Goal: Transaction & Acquisition: Subscribe to service/newsletter

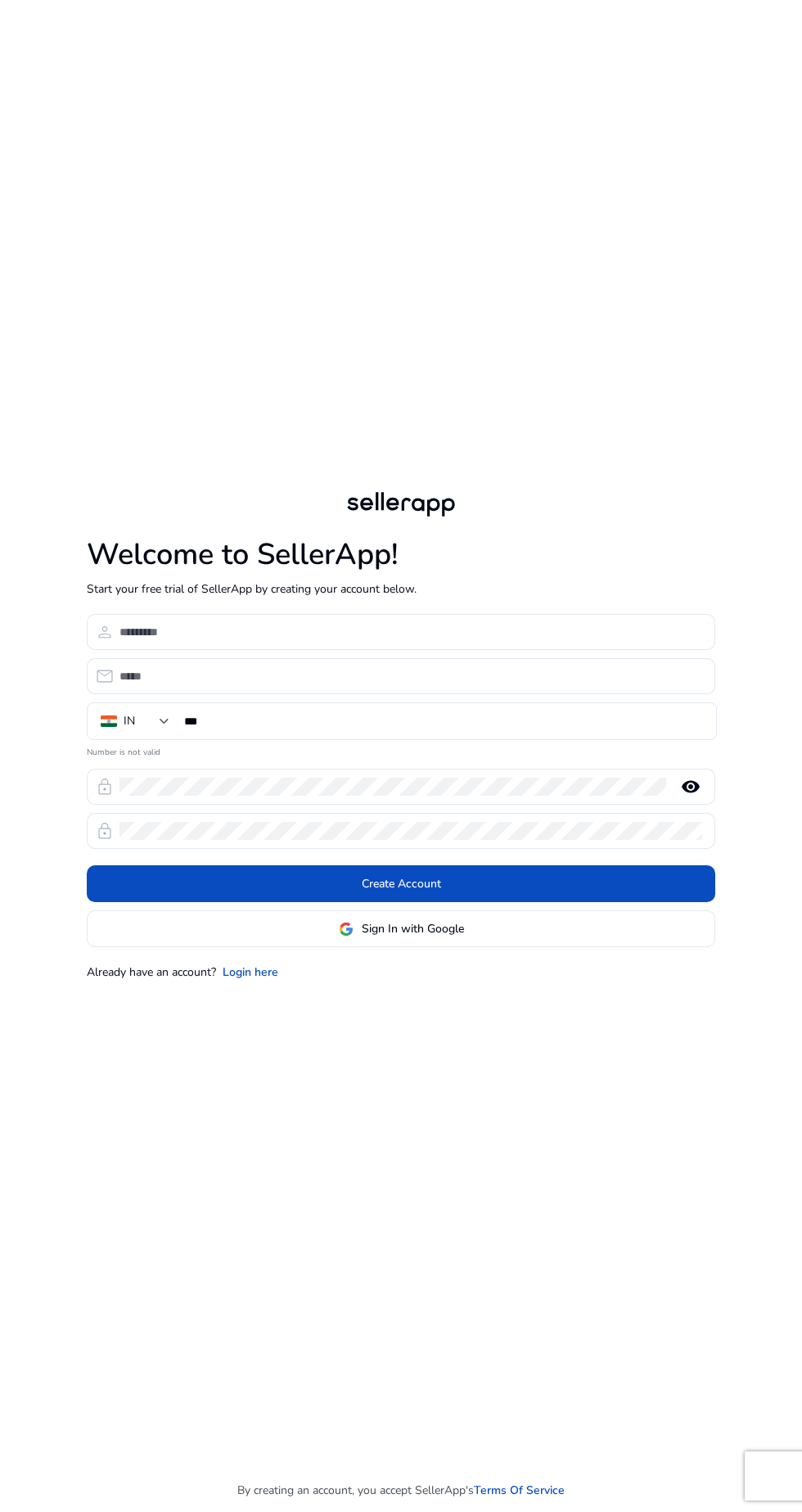
click at [25, 75] on div "SellerApp developed advanced advertising strategies and implemented them at a r…" at bounding box center [401, 756] width 802 height 1512
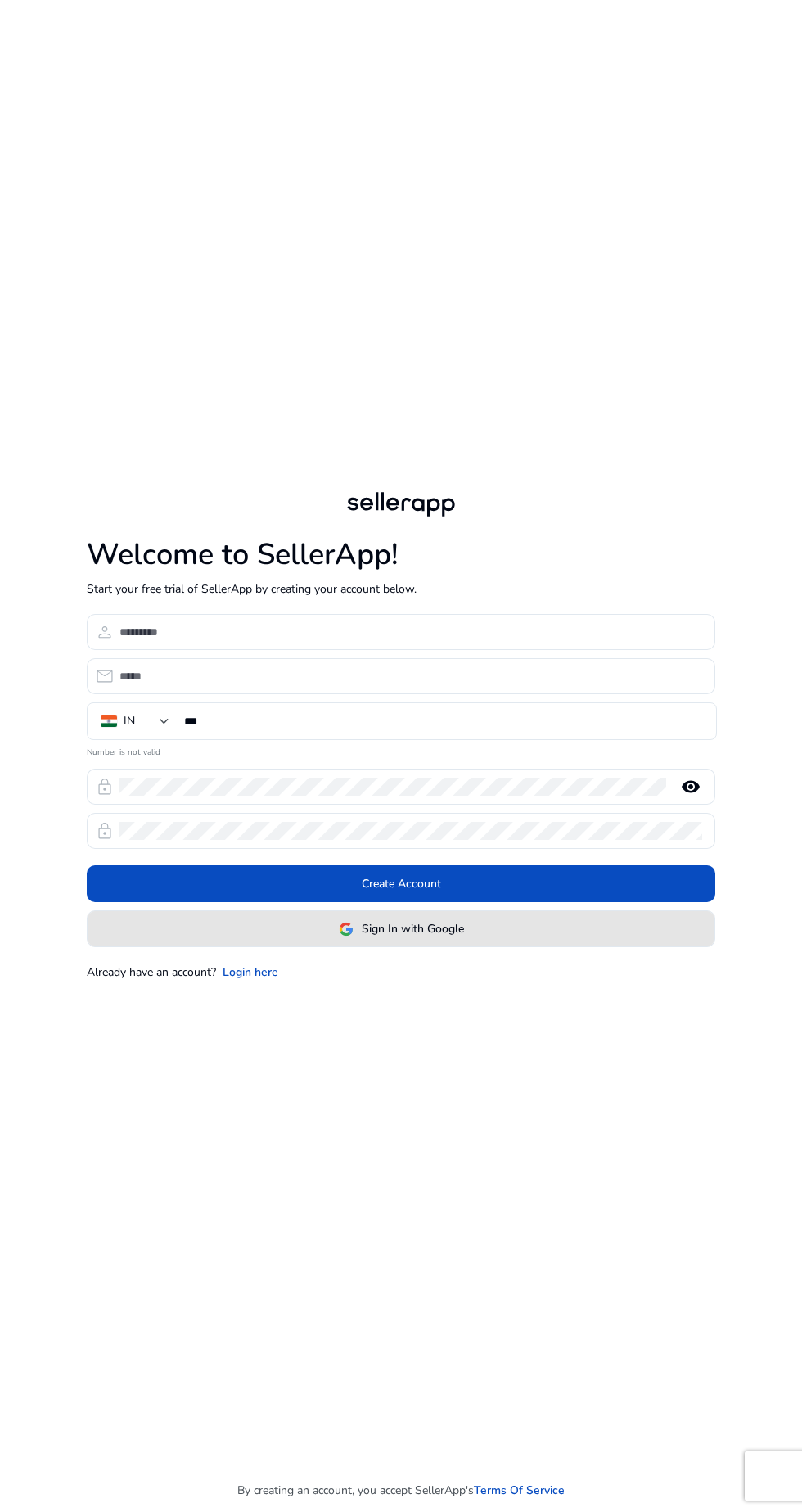
click at [341, 937] on img at bounding box center [346, 929] width 14 height 14
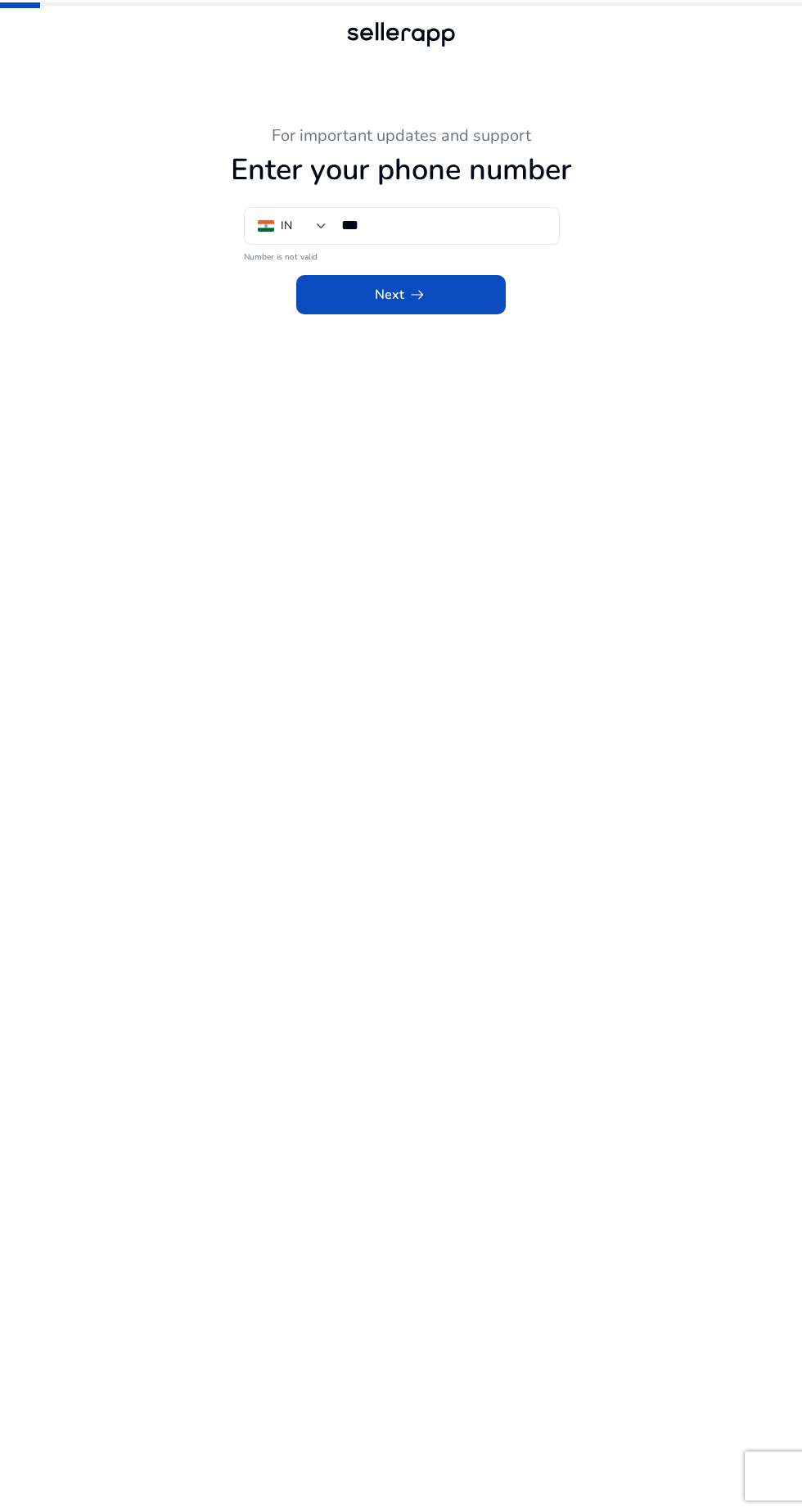
click at [389, 224] on input "***" at bounding box center [443, 225] width 205 height 18
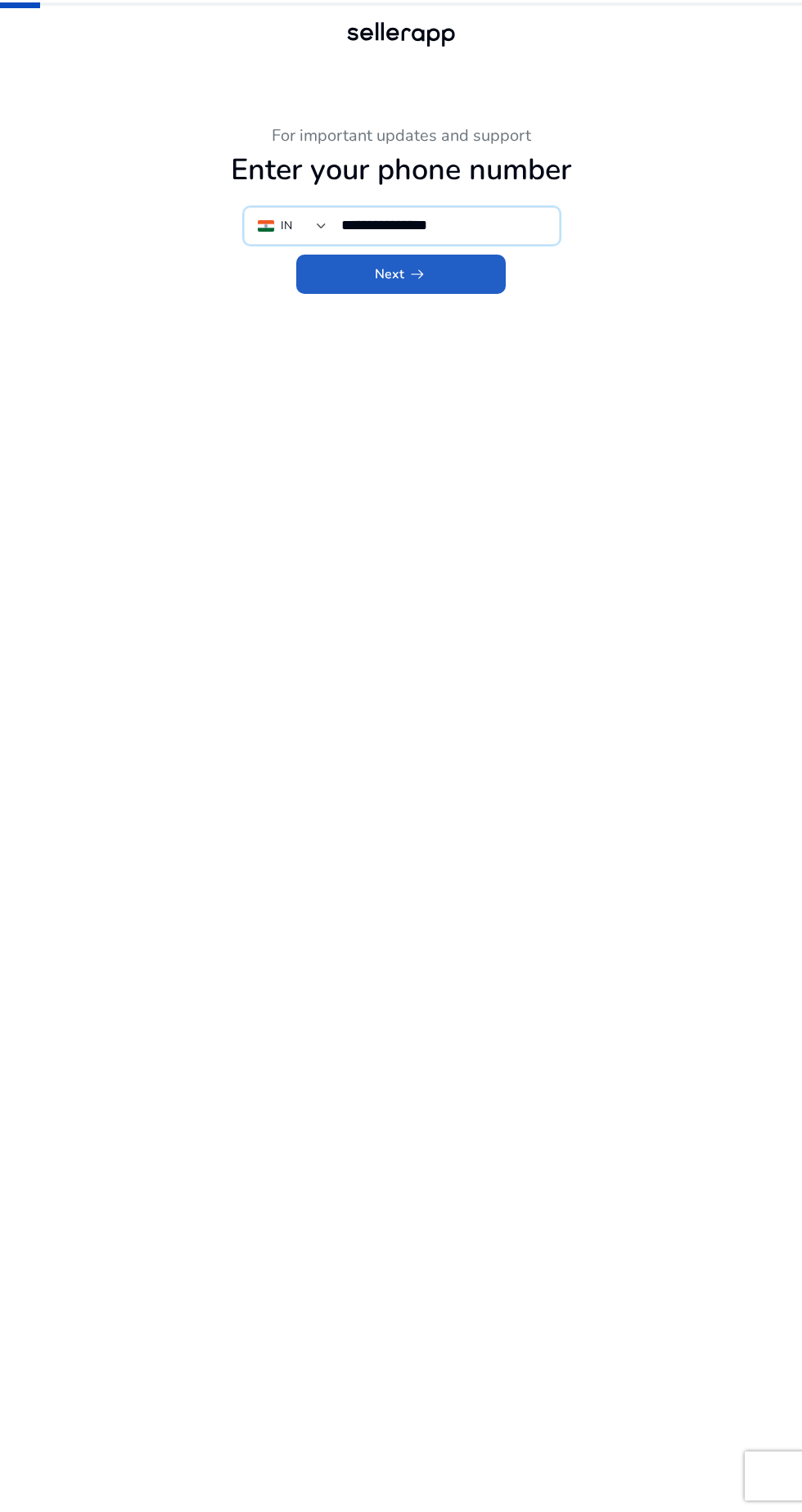
type input "**********"
click at [390, 279] on span "Next arrow_right_alt" at bounding box center [401, 274] width 53 height 20
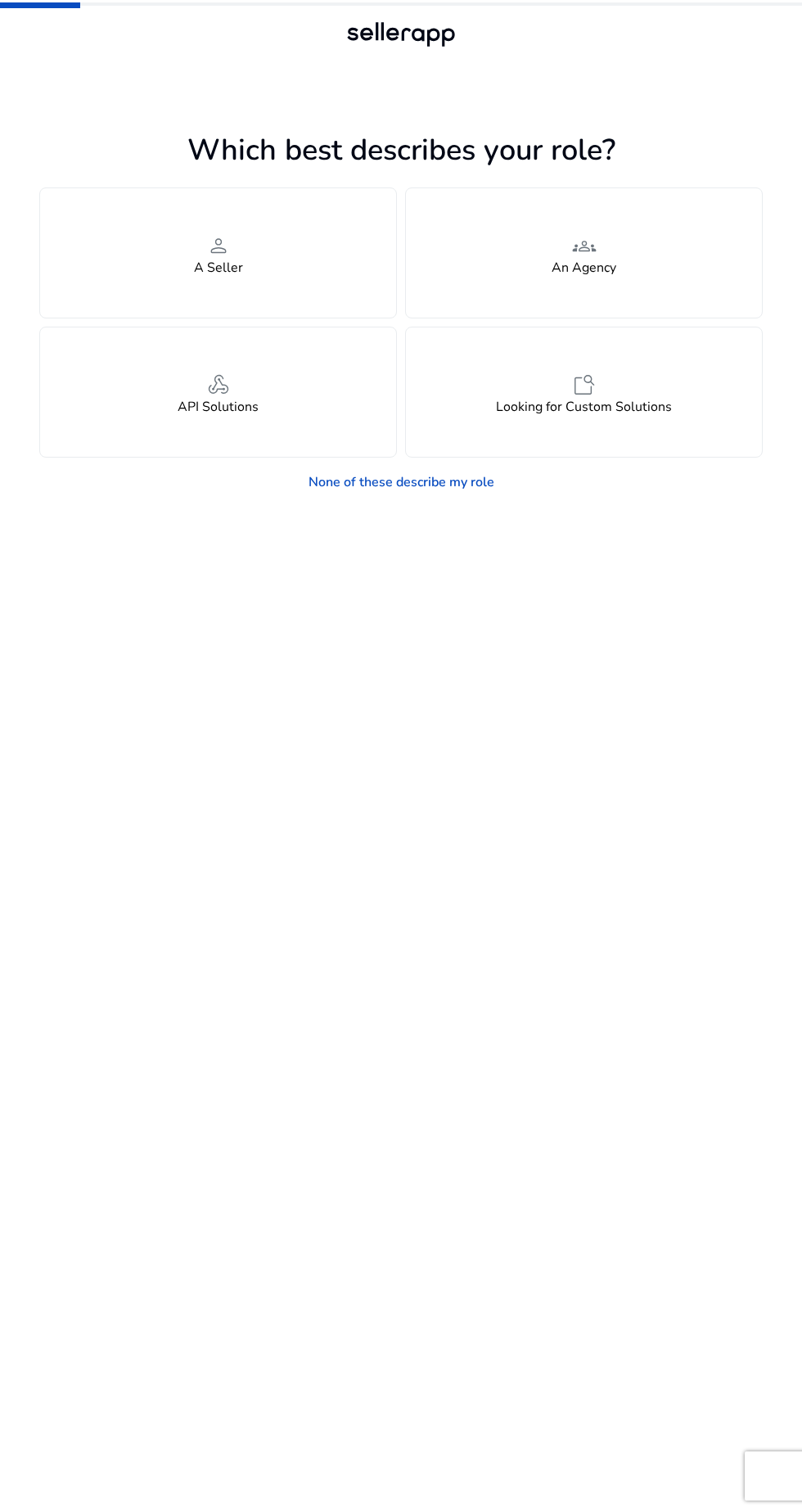
click at [391, 483] on link "None of these describe my role" at bounding box center [401, 482] width 212 height 33
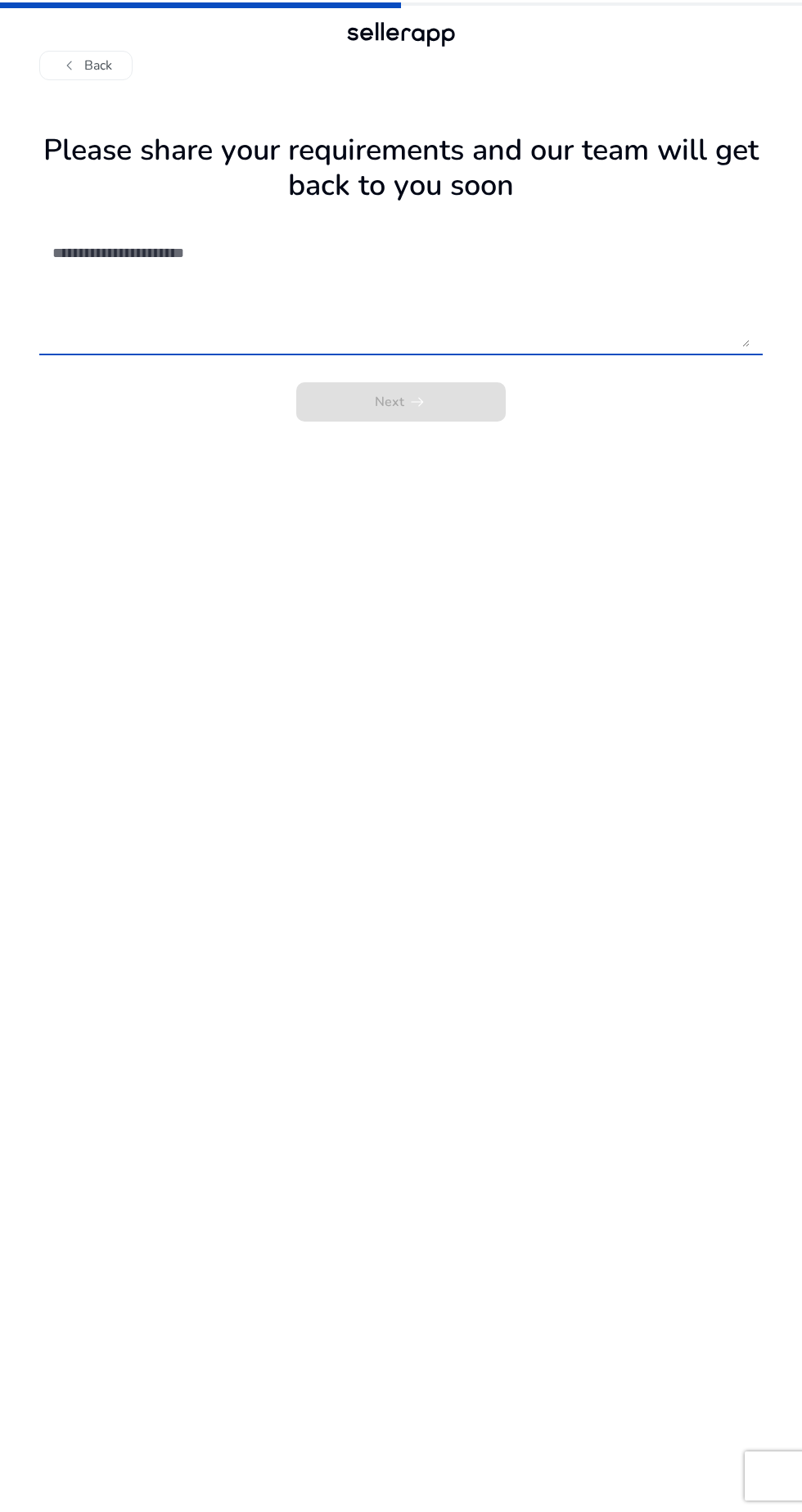
click at [85, 65] on button "chevron_left Back" at bounding box center [86, 65] width 93 height 29
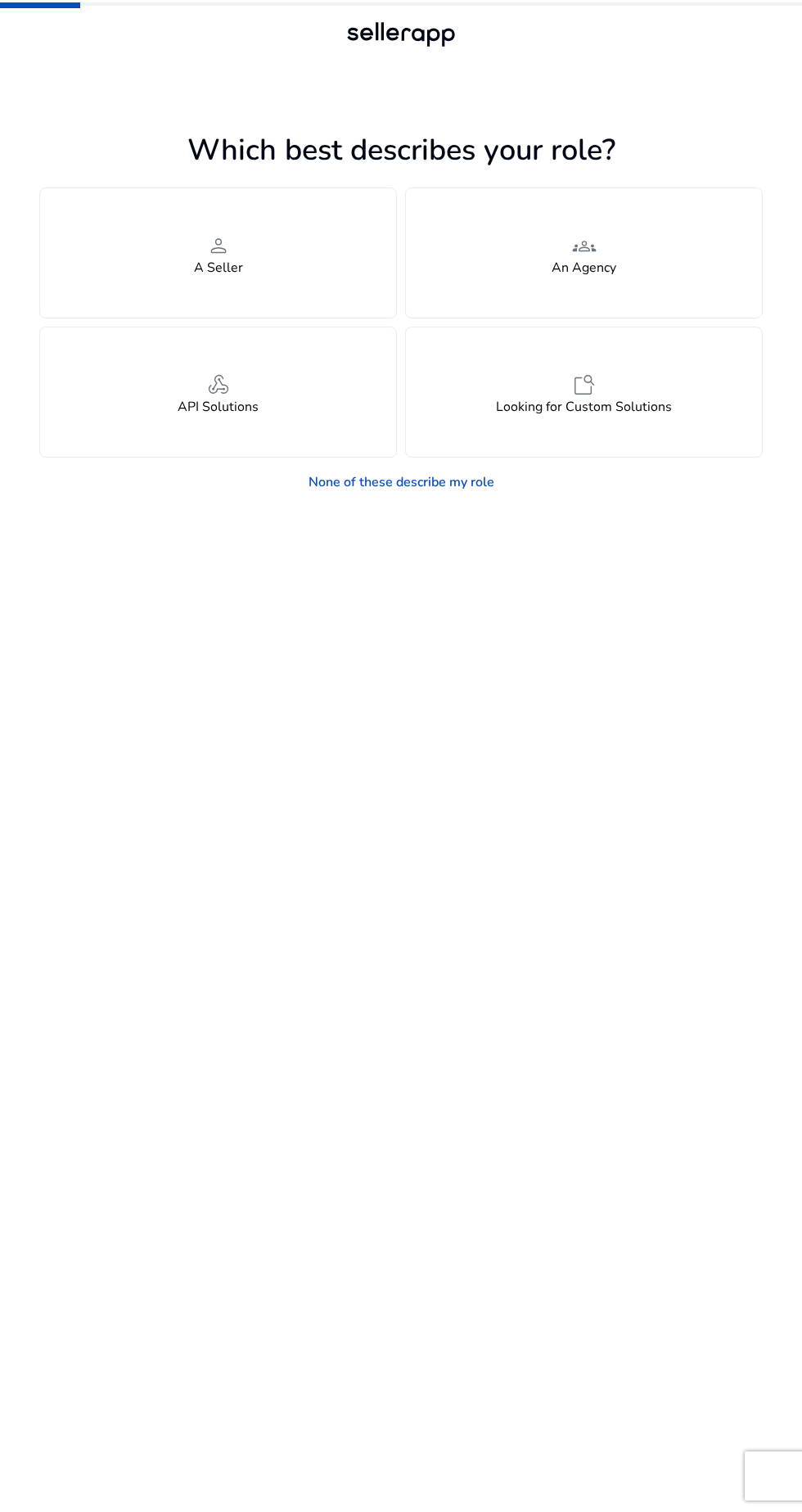
click at [523, 411] on h4 "Looking for Custom Solutions" at bounding box center [583, 407] width 176 height 15
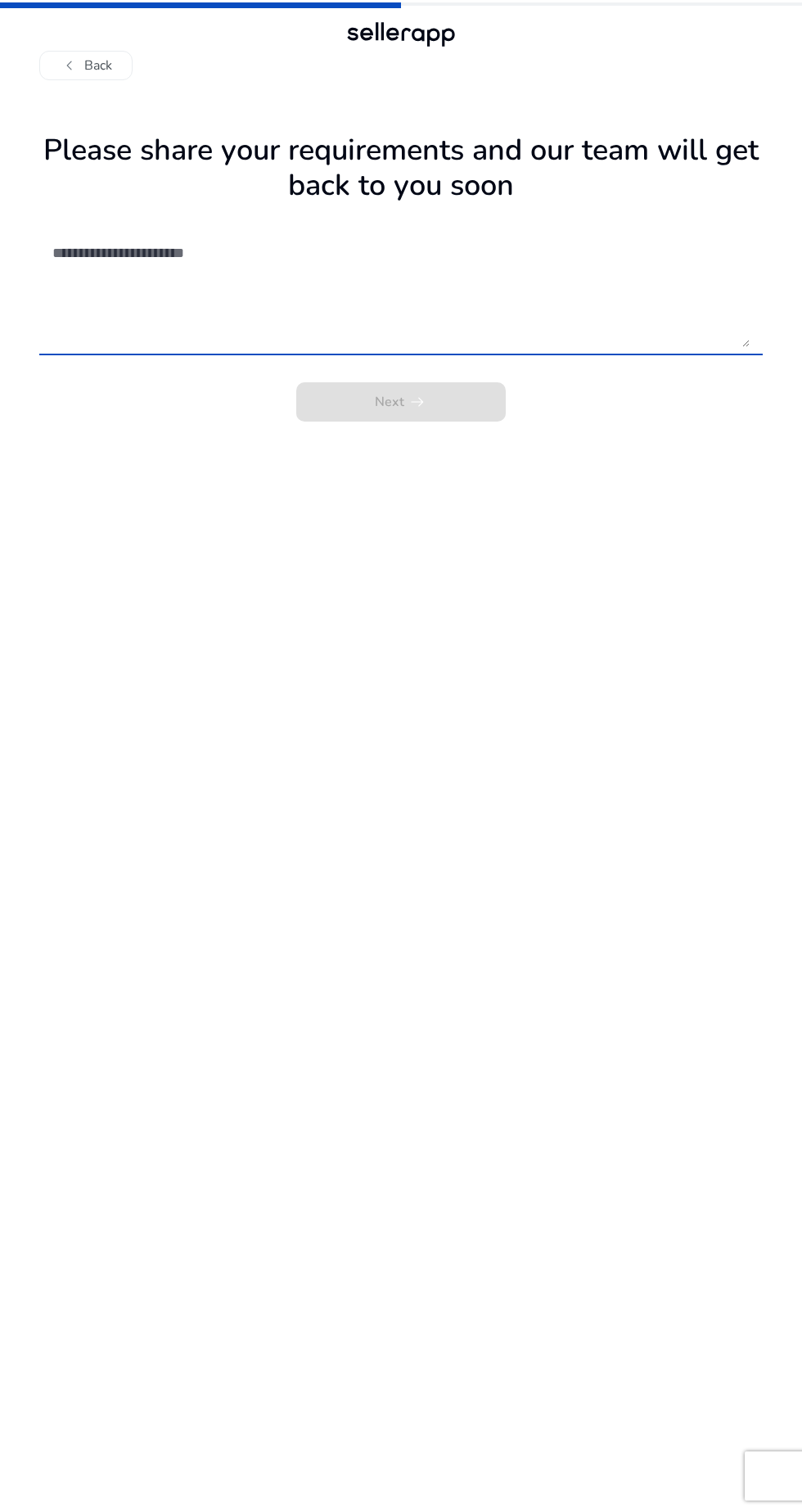
click at [86, 65] on button "chevron_left Back" at bounding box center [86, 65] width 93 height 29
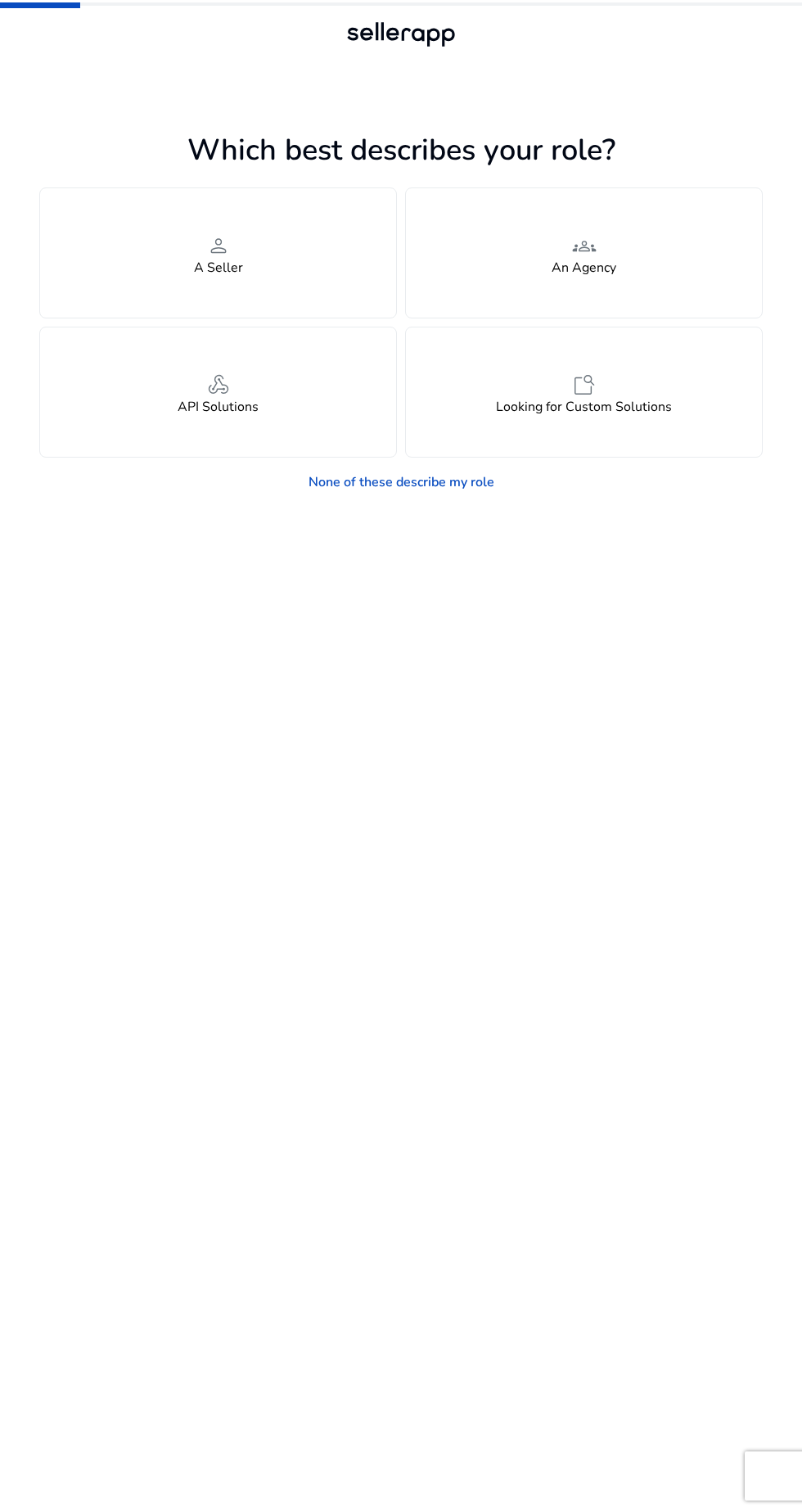
click at [205, 268] on h4 "A Seller" at bounding box center [218, 267] width 49 height 15
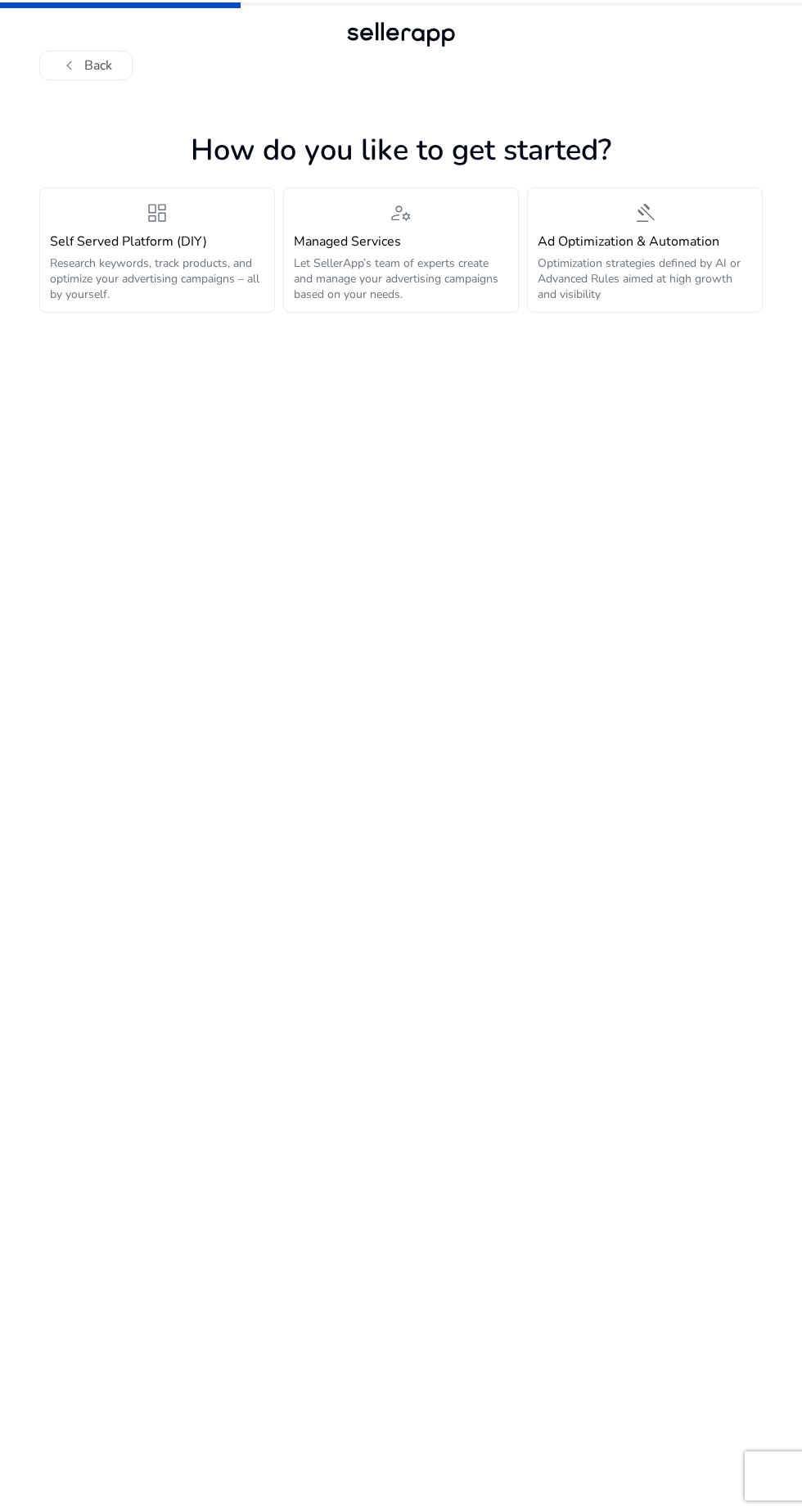
click at [129, 265] on p "Research keywords, track products, and optimize your advertising campaigns – al…" at bounding box center [157, 279] width 214 height 46
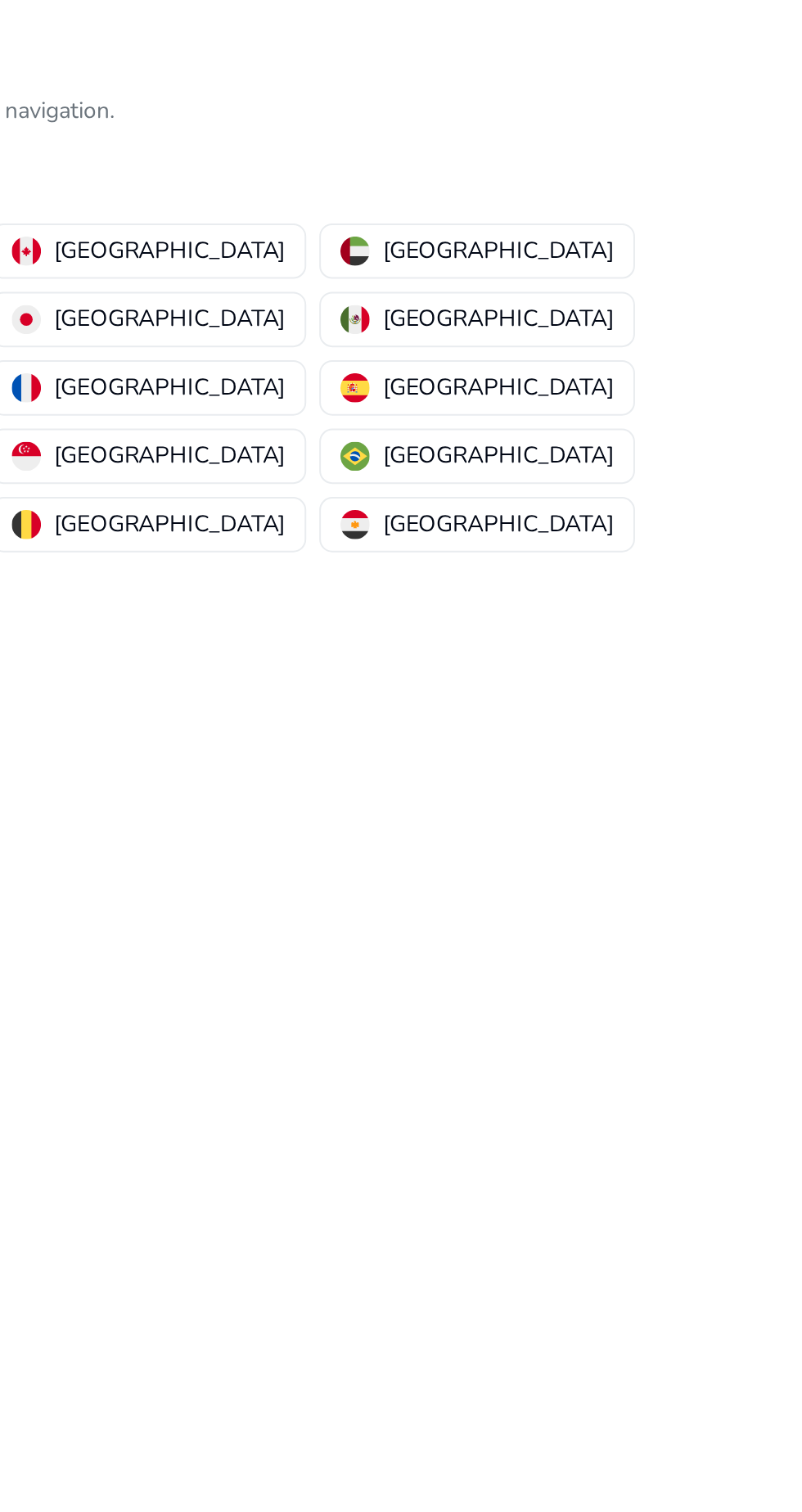
click at [188, 260] on p "India" at bounding box center [129, 268] width 116 height 17
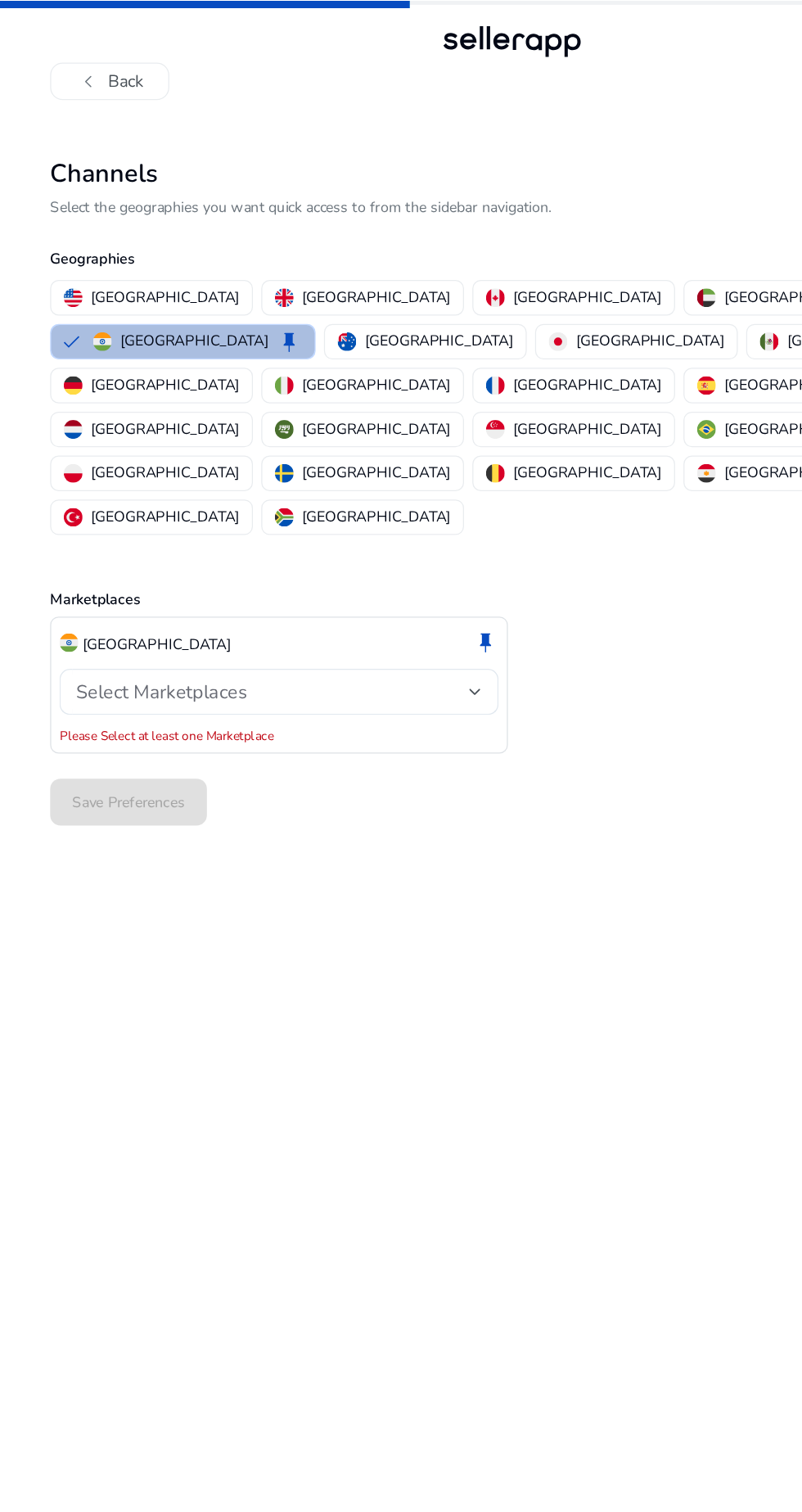
click at [340, 534] on div "Select Marketplaces" at bounding box center [213, 543] width 307 height 18
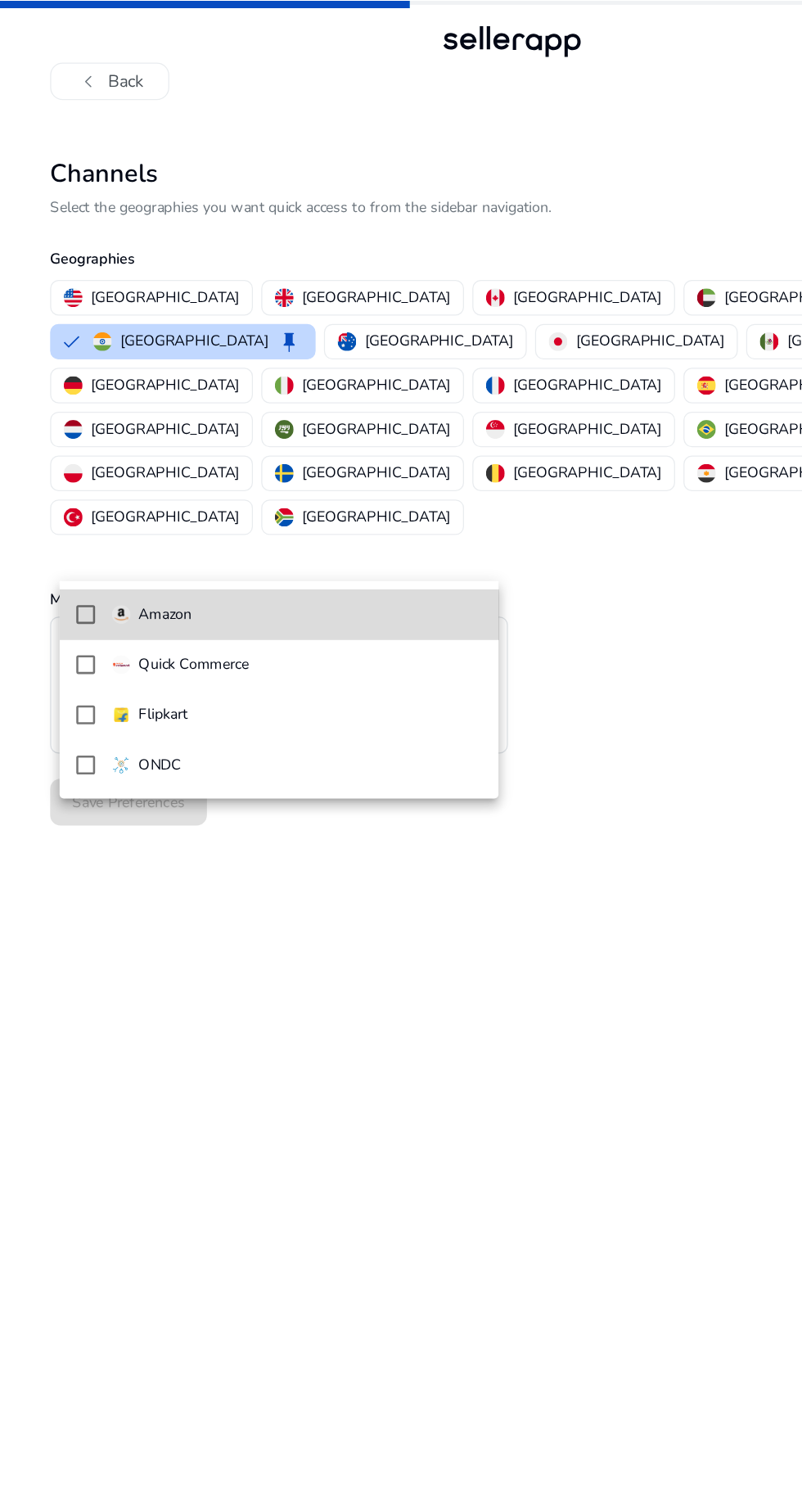
click at [78, 483] on mat-option "Amazon" at bounding box center [219, 483] width 345 height 39
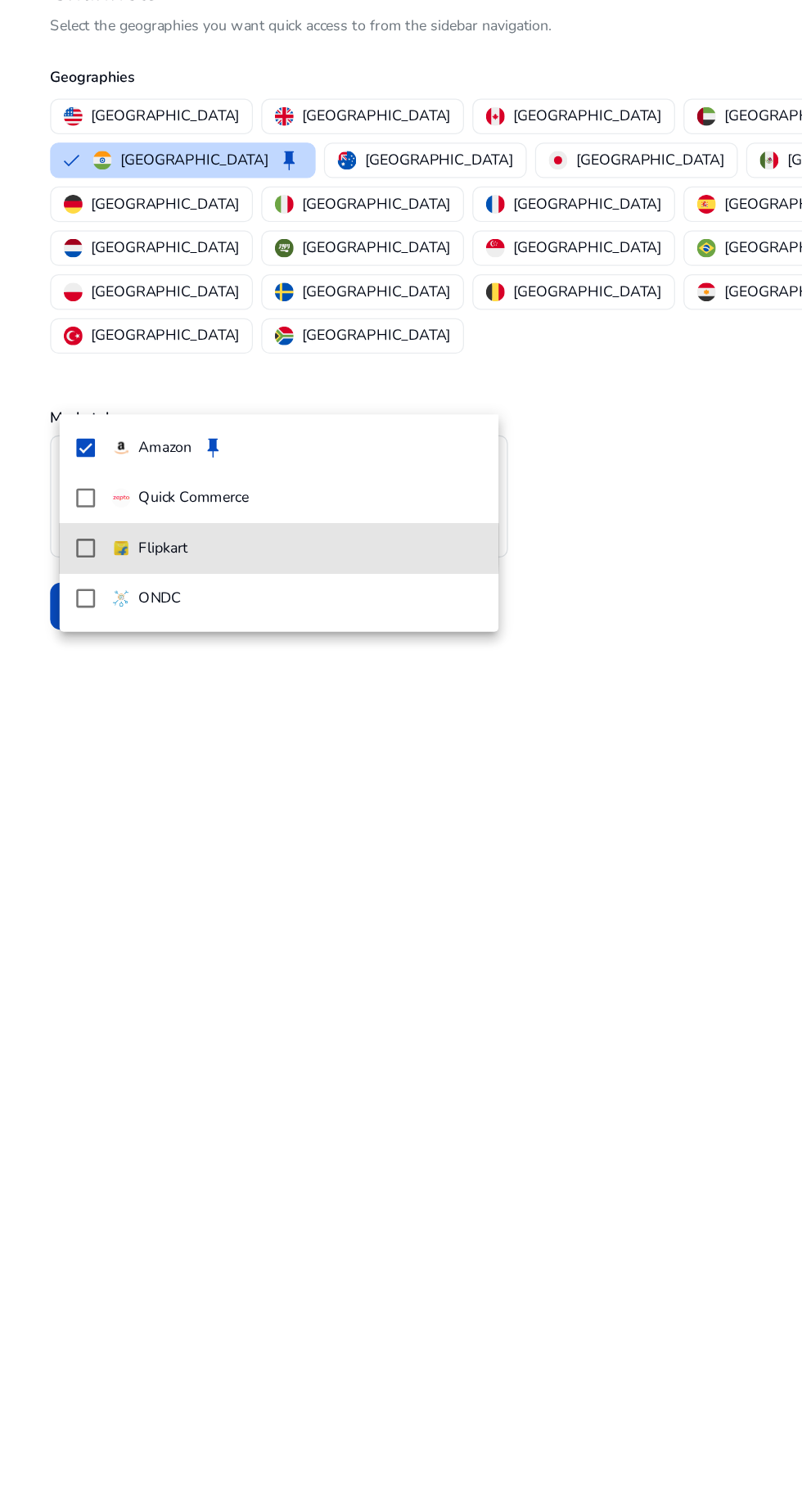
click at [80, 570] on mat-option "Flipkart" at bounding box center [219, 573] width 345 height 39
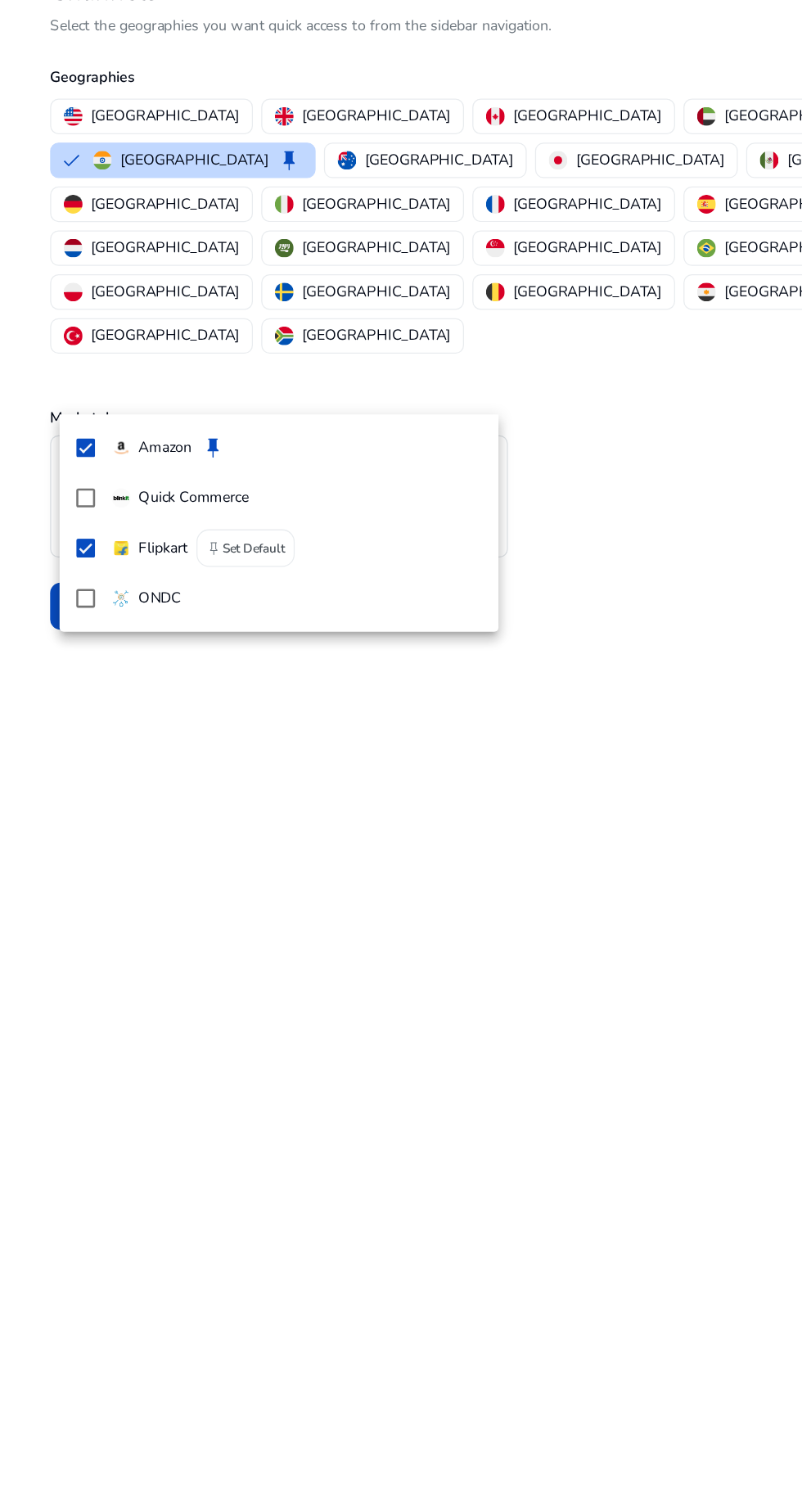
click at [376, 442] on div at bounding box center [401, 756] width 802 height 1512
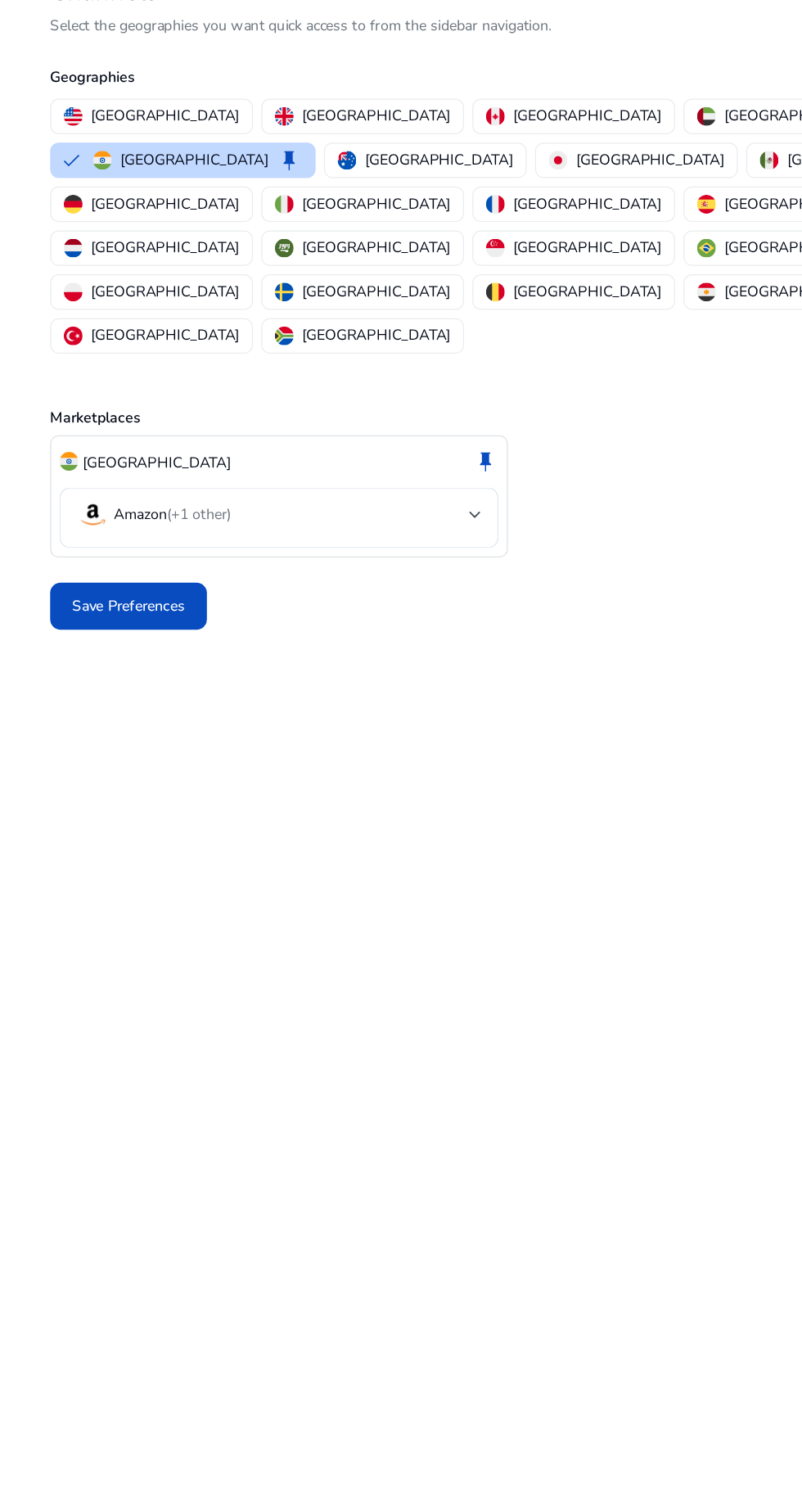
click at [376, 543] on div at bounding box center [372, 546] width 10 height 6
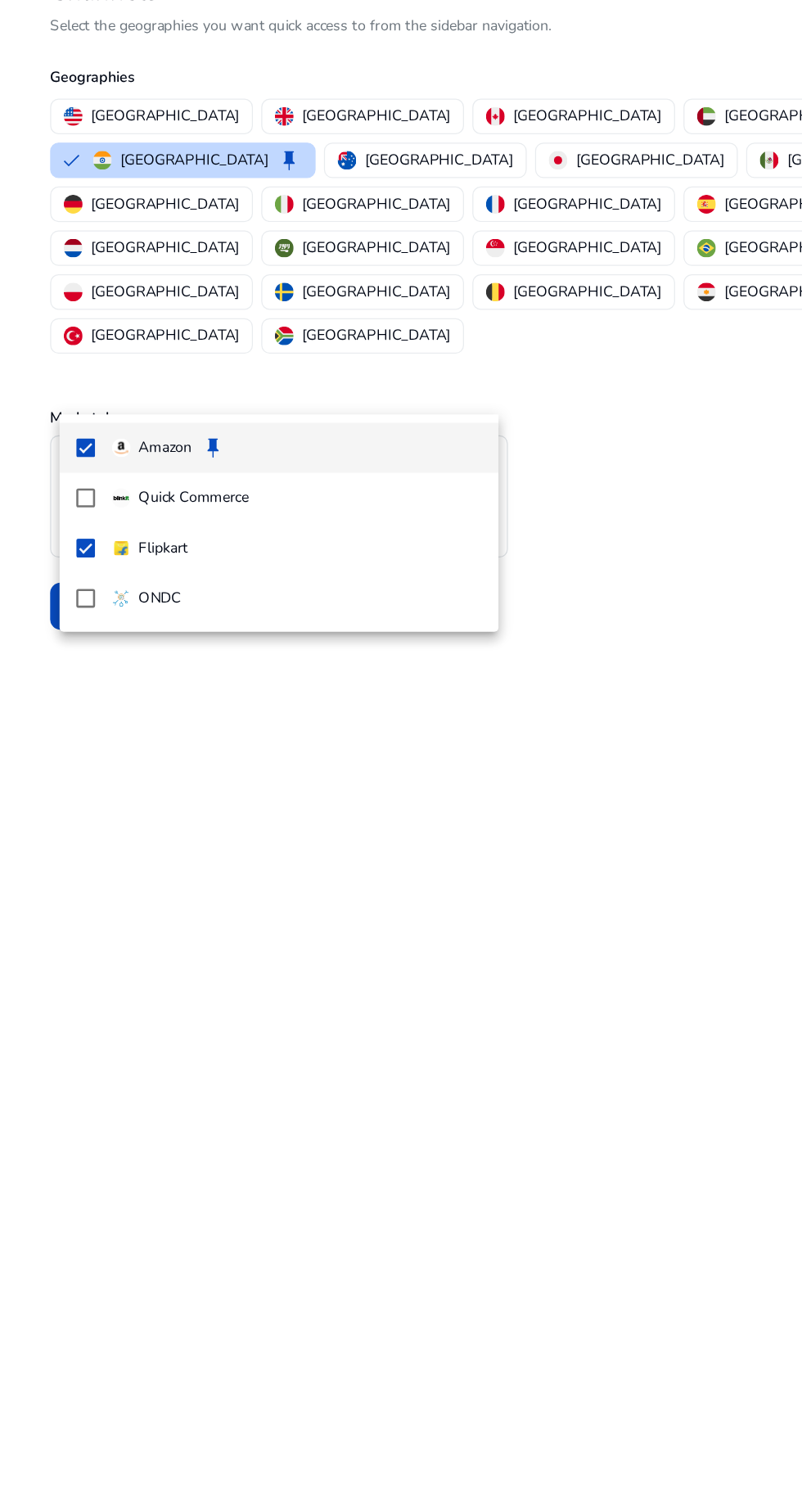
click at [66, 573] on mat-pseudo-checkbox at bounding box center [67, 573] width 14 height 14
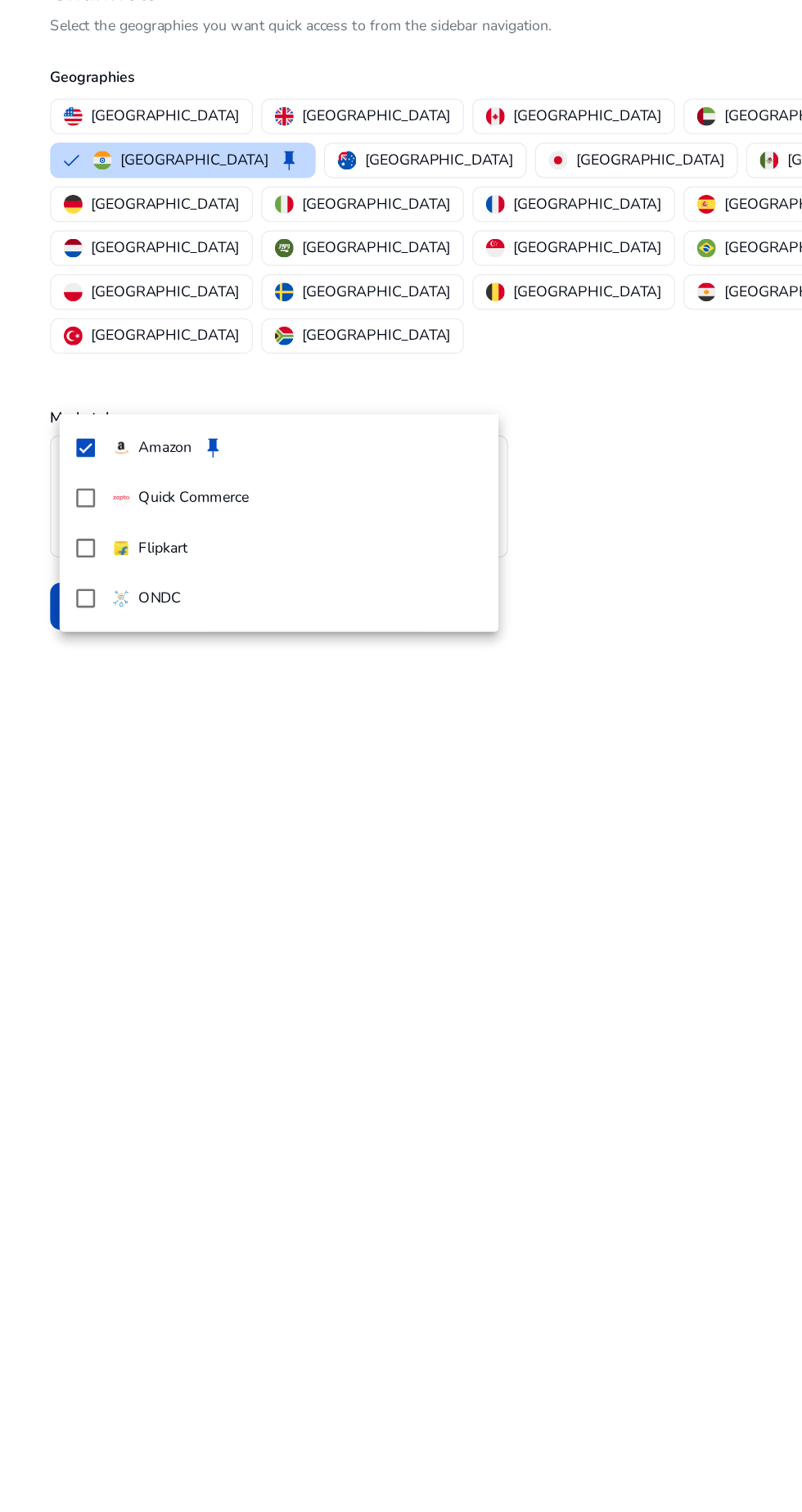
click at [378, 450] on div at bounding box center [401, 756] width 802 height 1512
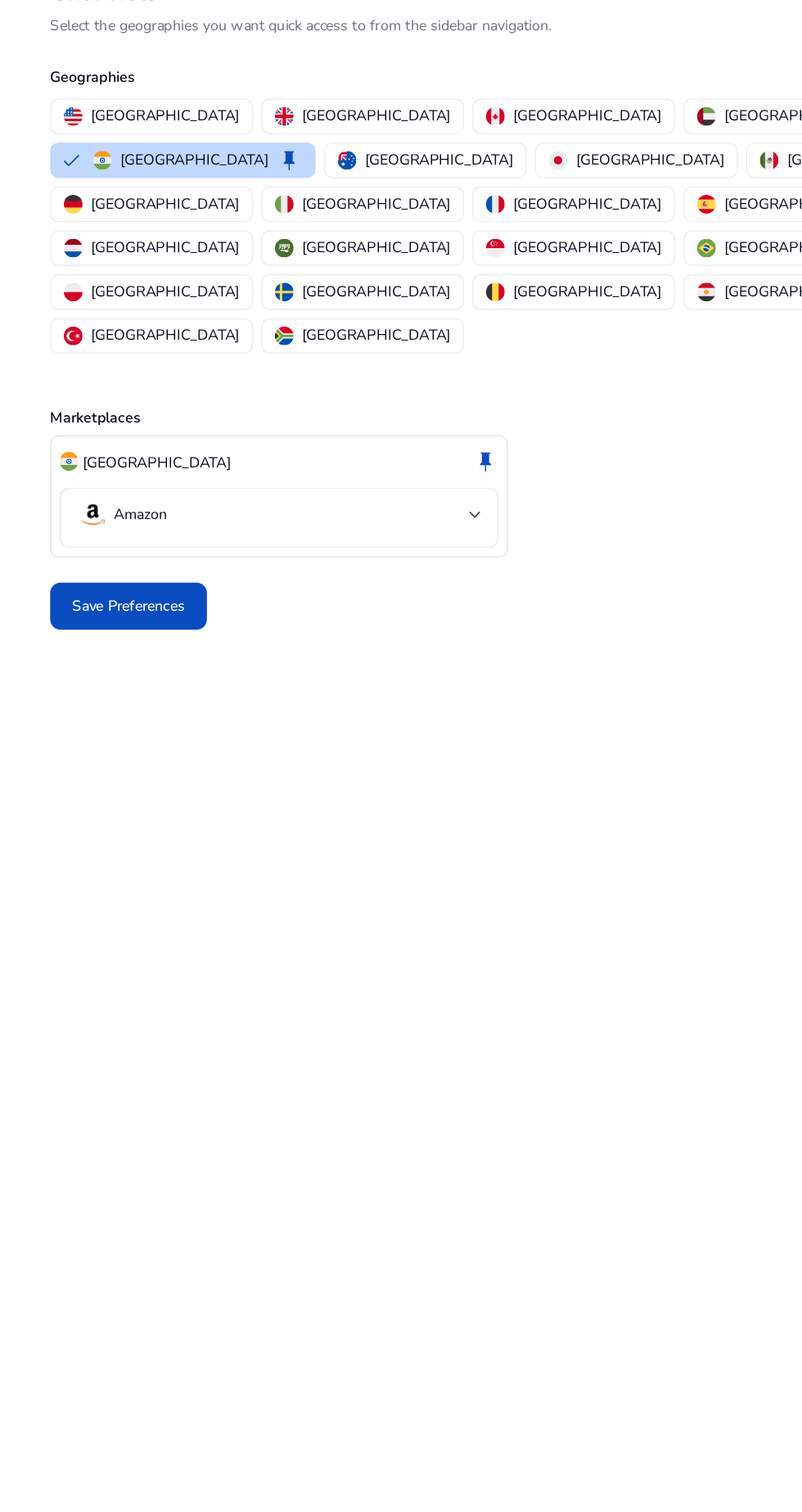
click at [86, 610] on span "Save Preferences" at bounding box center [100, 618] width 88 height 17
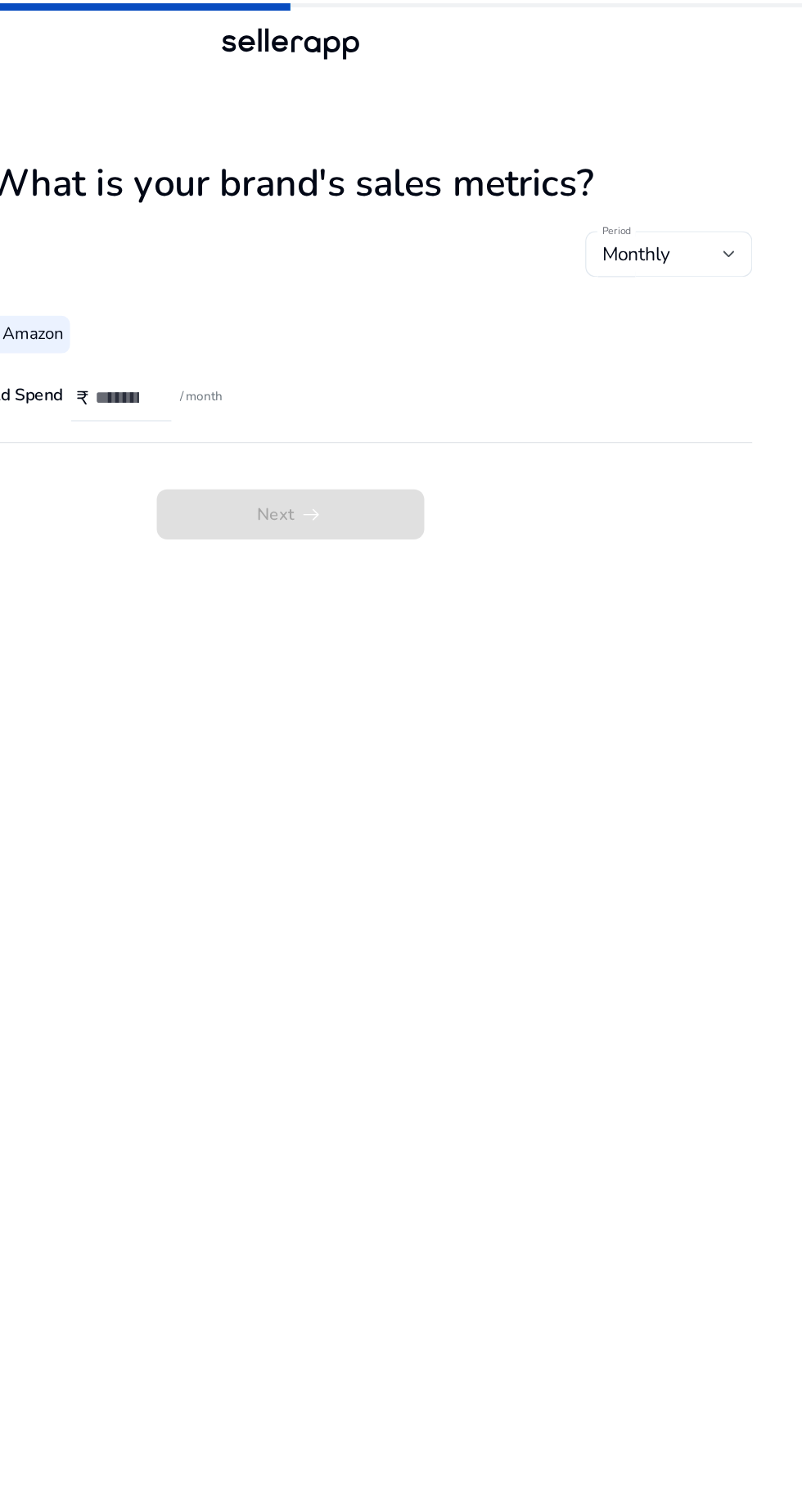
click at [710, 194] on div "Monthly" at bounding box center [692, 199] width 95 height 18
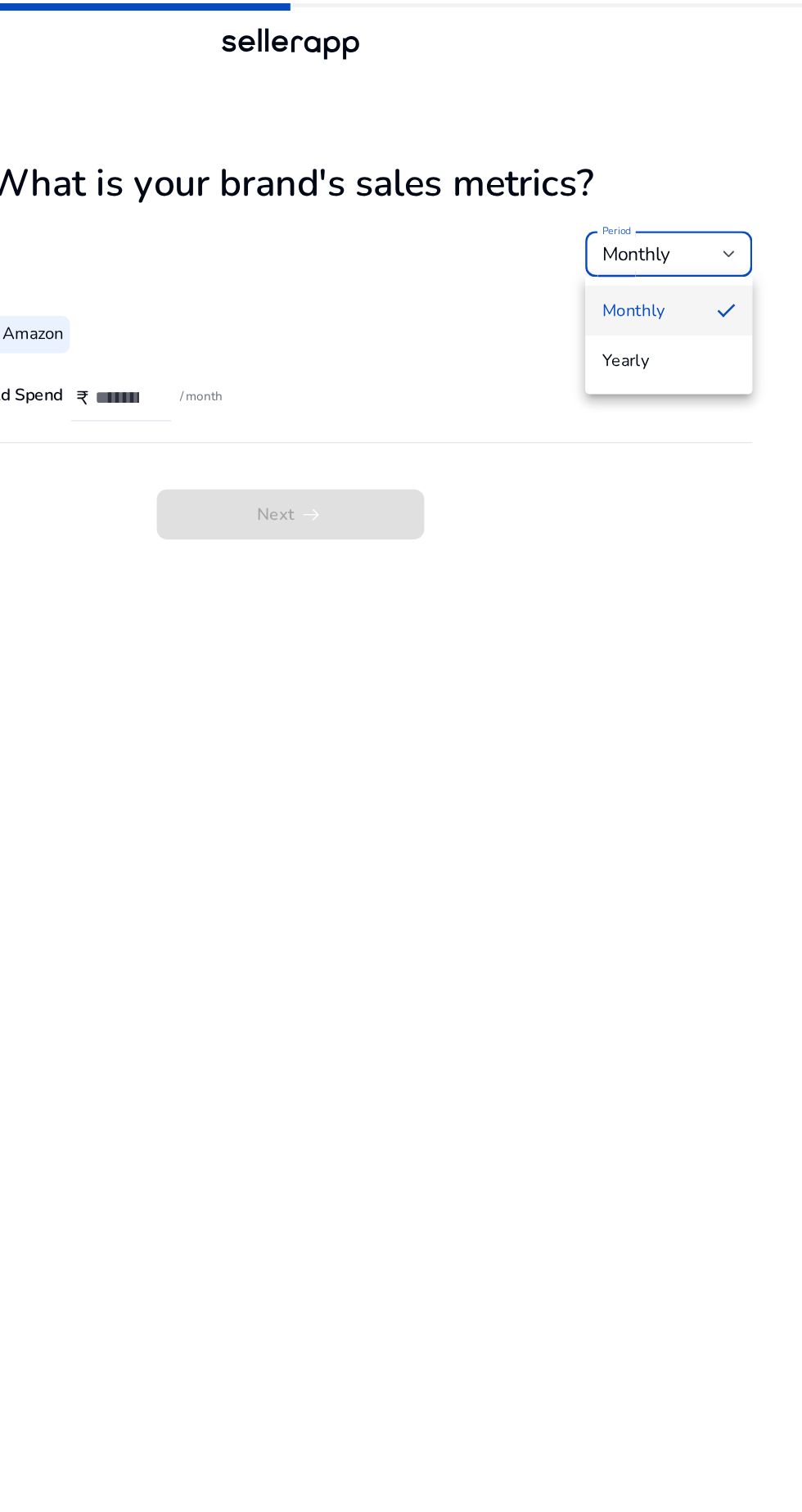
click at [659, 298] on mat-option "Yearly" at bounding box center [697, 282] width 131 height 39
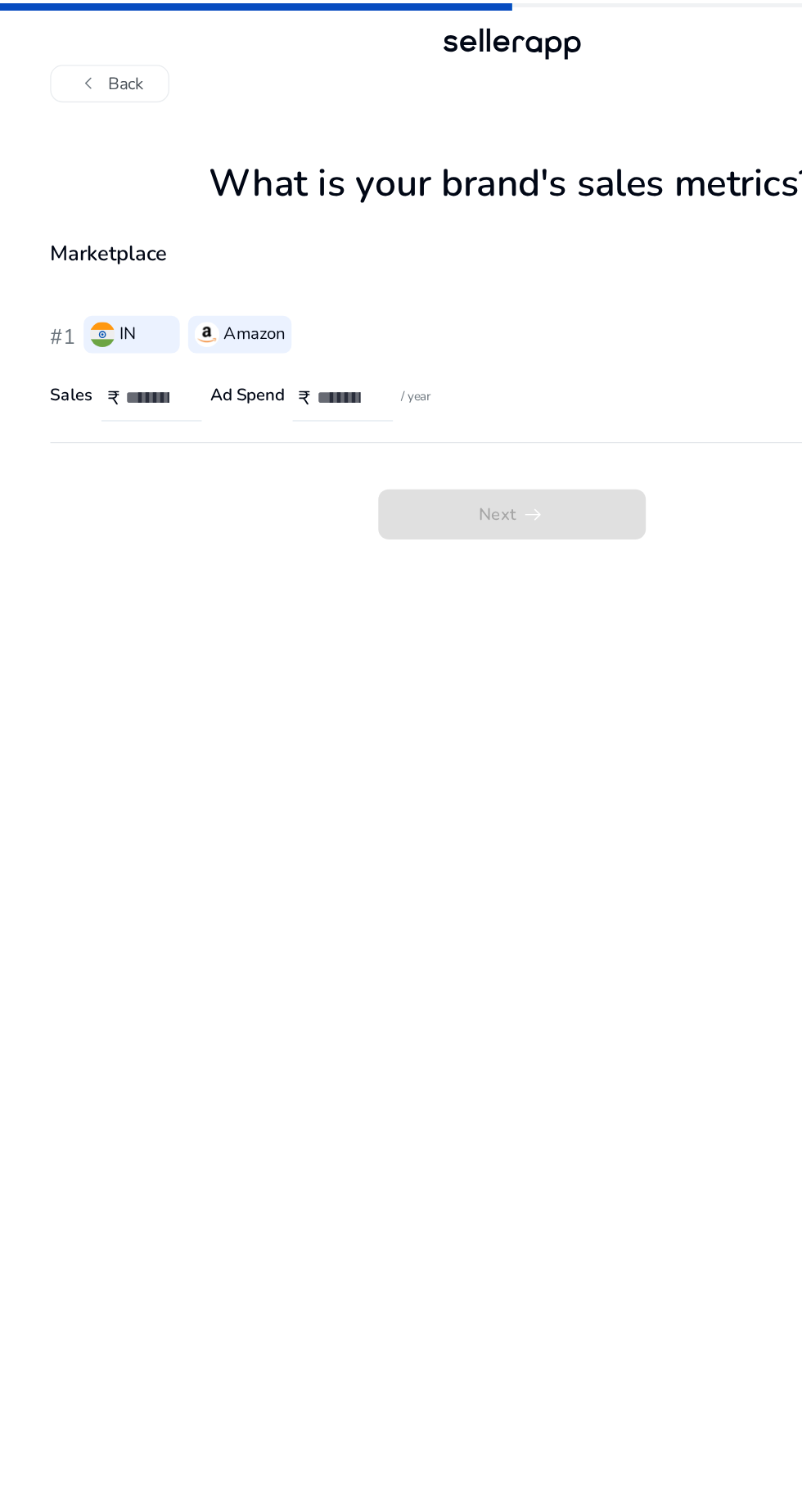
click at [106, 315] on input "number" at bounding box center [121, 311] width 46 height 18
click at [84, 62] on button "chevron_left Back" at bounding box center [86, 65] width 93 height 29
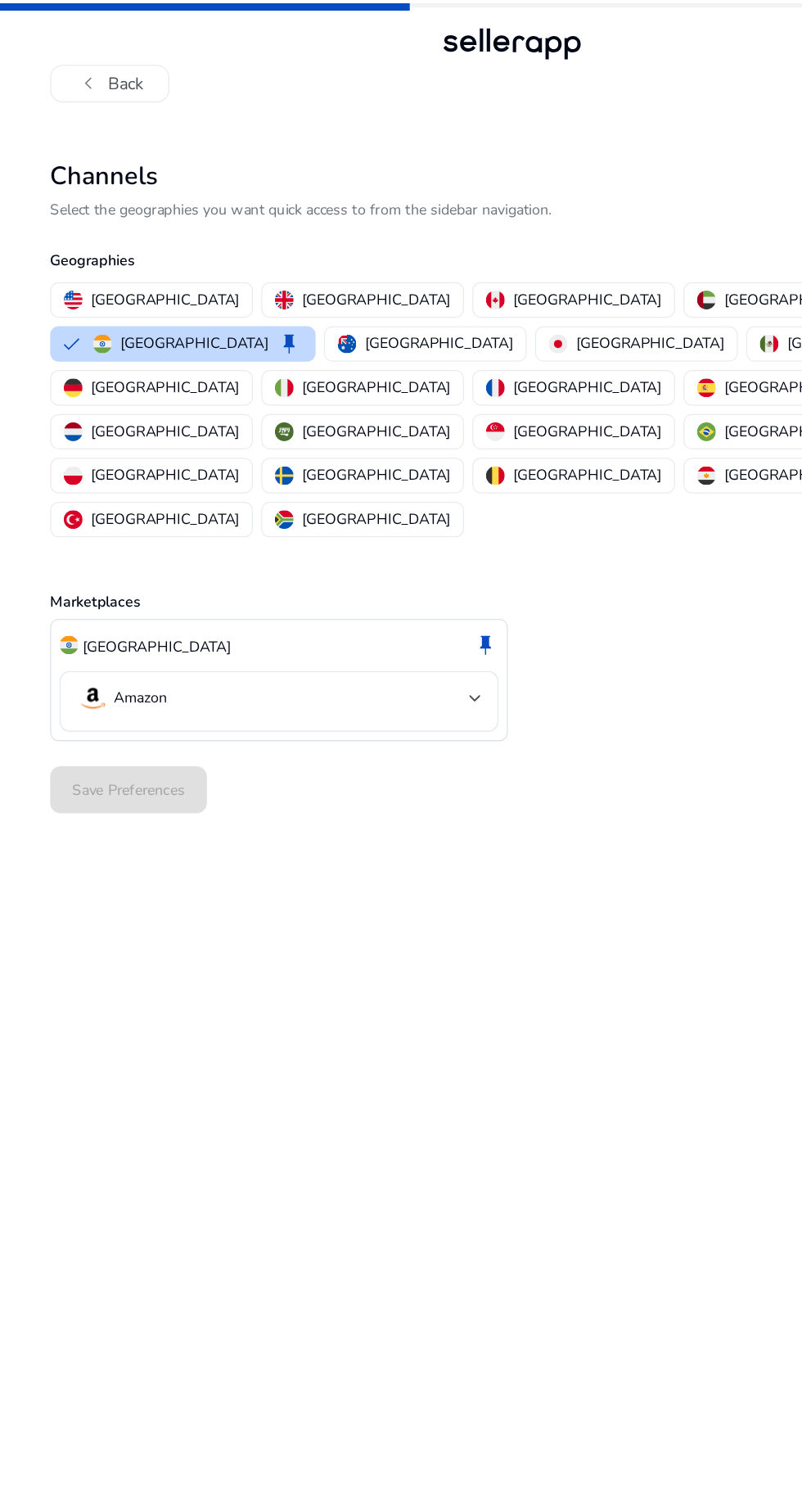
click at [88, 67] on button "chevron_left Back" at bounding box center [86, 65] width 93 height 29
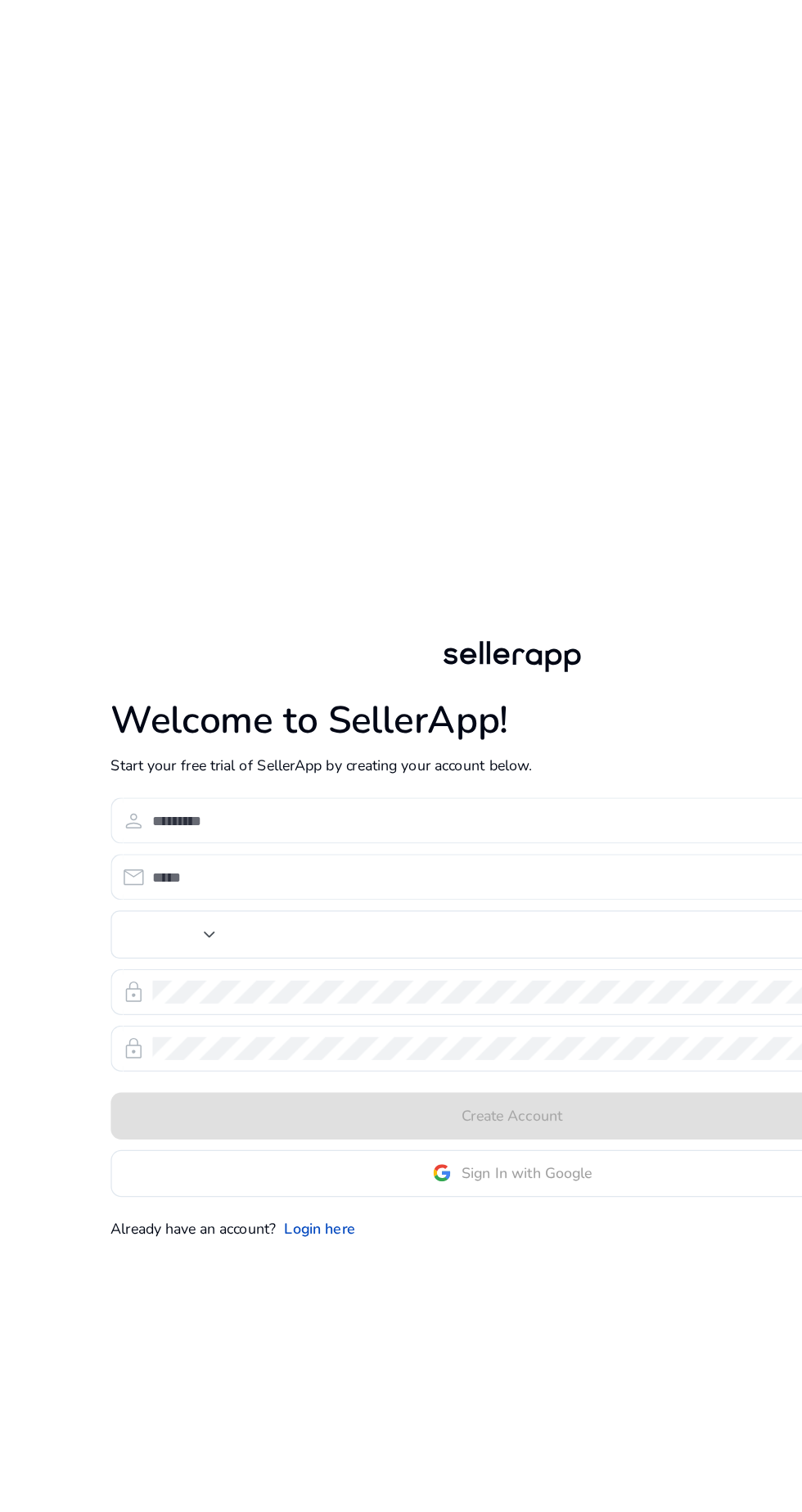
type input "***"
